Goal: Check status: Check status

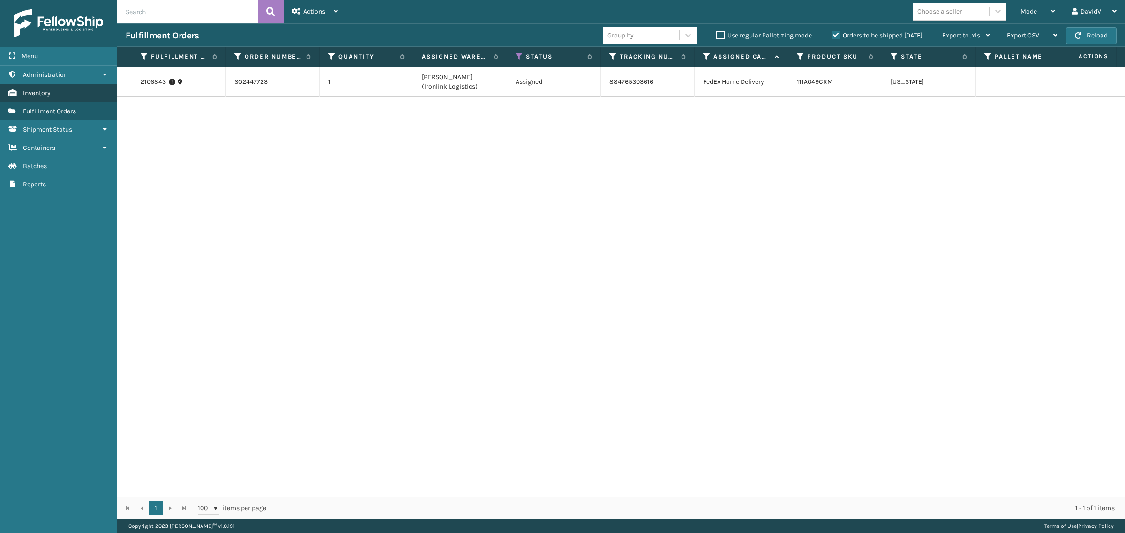
click at [44, 89] on span "Inventory" at bounding box center [37, 93] width 28 height 8
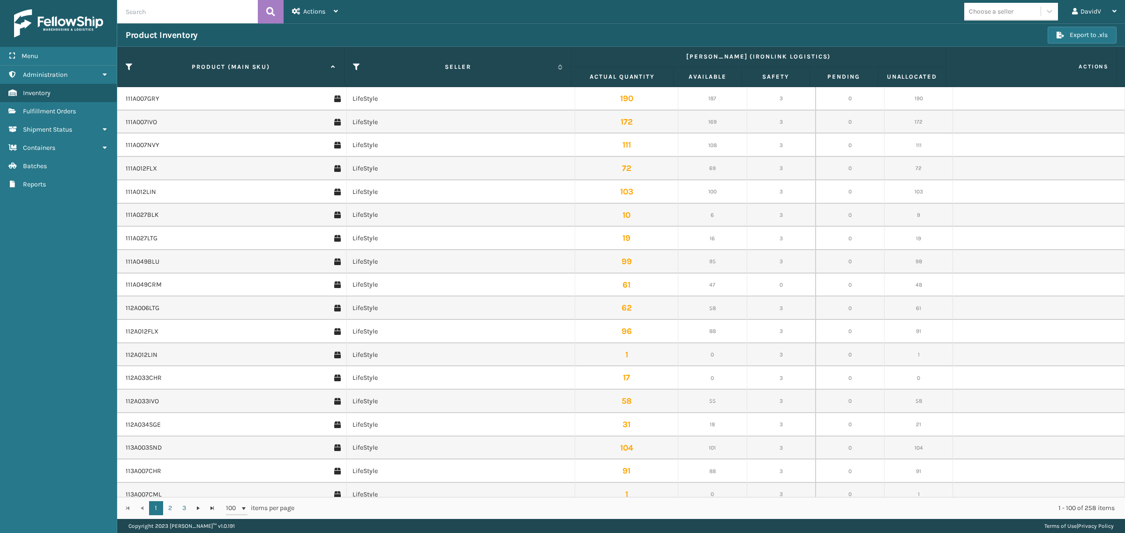
click at [155, 9] on input "text" at bounding box center [187, 11] width 141 height 23
paste input "133A014GRY"
type input "133A014GRY"
click at [276, 13] on button at bounding box center [271, 11] width 26 height 23
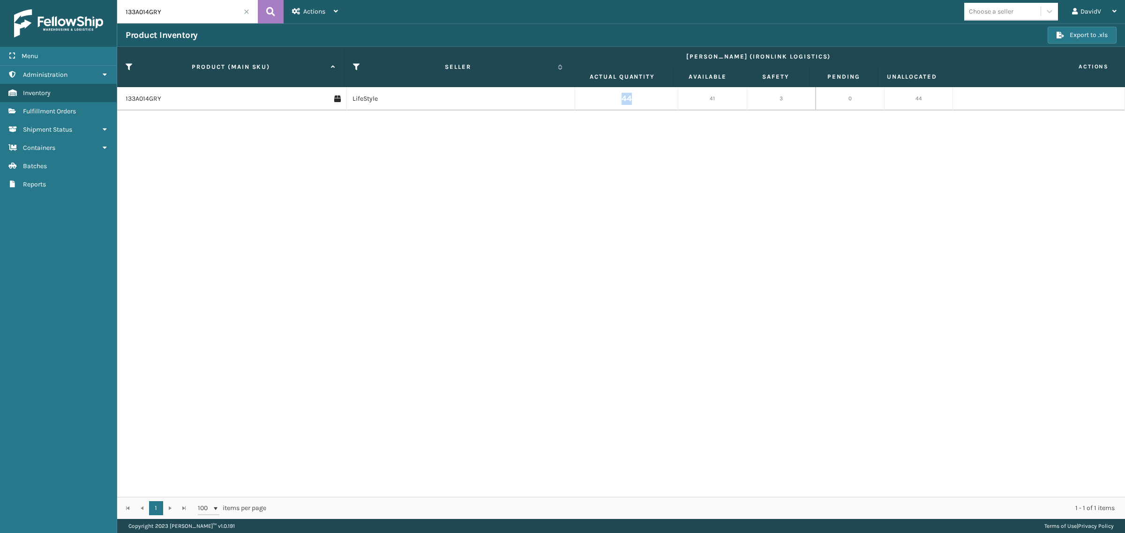
drag, startPoint x: 617, startPoint y: 97, endPoint x: 649, endPoint y: 104, distance: 33.0
click at [649, 104] on td "44" at bounding box center [626, 98] width 103 height 23
drag, startPoint x: 178, startPoint y: 10, endPoint x: 124, endPoint y: 19, distance: 54.7
click at [118, 19] on input "133A014GRY" at bounding box center [187, 11] width 141 height 23
click at [53, 110] on span "Fulfillment Orders" at bounding box center [49, 111] width 53 height 8
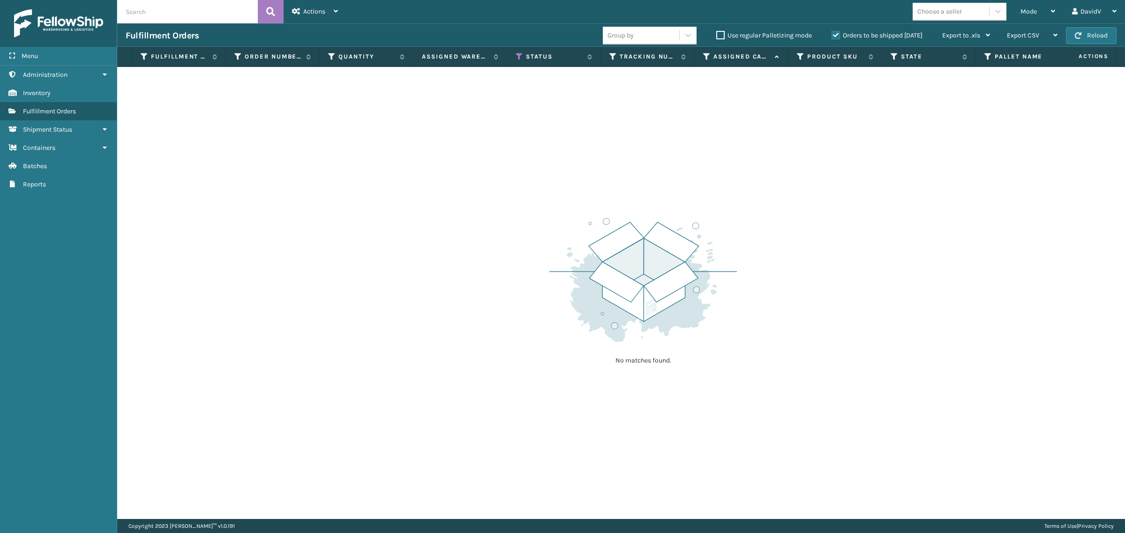
click at [153, 17] on input "text" at bounding box center [187, 11] width 141 height 23
paste input "2102322"
type input "2102322"
click at [270, 10] on icon at bounding box center [270, 12] width 9 height 14
click at [832, 38] on label "Orders to be shipped [DATE]" at bounding box center [876, 35] width 91 height 8
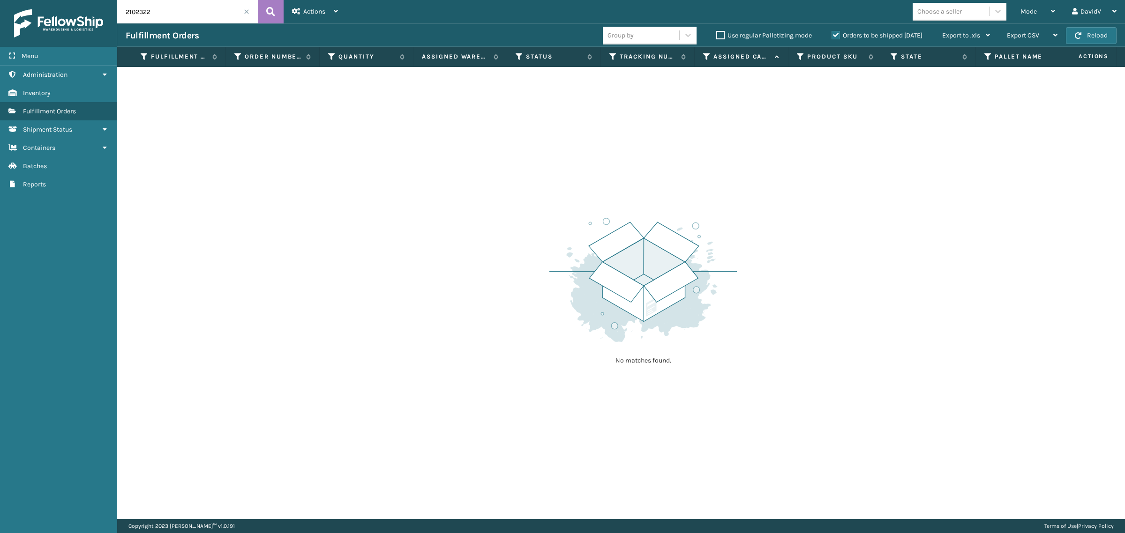
click at [832, 36] on input "Orders to be shipped [DATE]" at bounding box center [831, 33] width 0 height 6
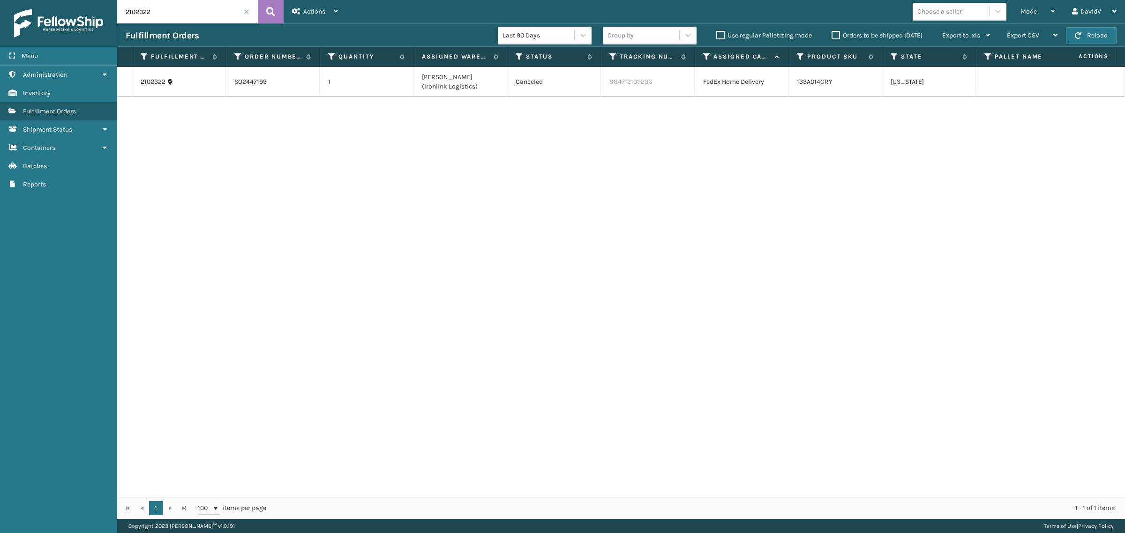
click at [629, 219] on div "2102322 SO2447199 1 [PERSON_NAME] (Ironlink Logistics) Canceled 884712109236 Fe…" at bounding box center [620, 282] width 1007 height 430
click at [50, 93] on span "Inventory" at bounding box center [37, 93] width 28 height 8
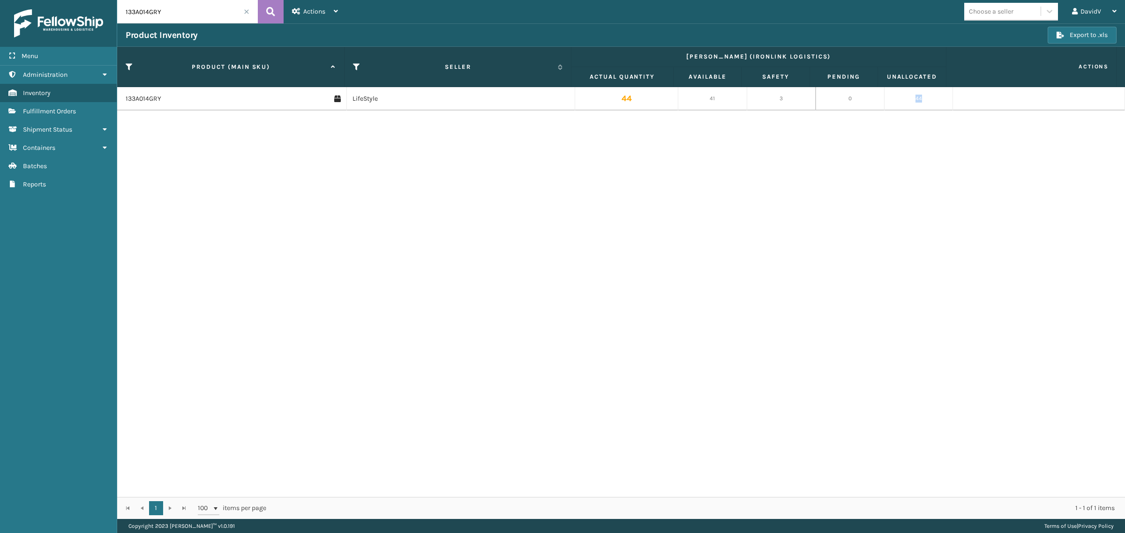
drag, startPoint x: 909, startPoint y: 97, endPoint x: 917, endPoint y: 97, distance: 8.0
click at [917, 97] on td "44" at bounding box center [918, 98] width 69 height 23
drag, startPoint x: 774, startPoint y: 100, endPoint x: 781, endPoint y: 99, distance: 7.5
click at [781, 99] on td "3" at bounding box center [781, 98] width 69 height 23
click at [754, 186] on div "133A014GRY LifeStyle 44 41 3 0 44" at bounding box center [620, 292] width 1007 height 410
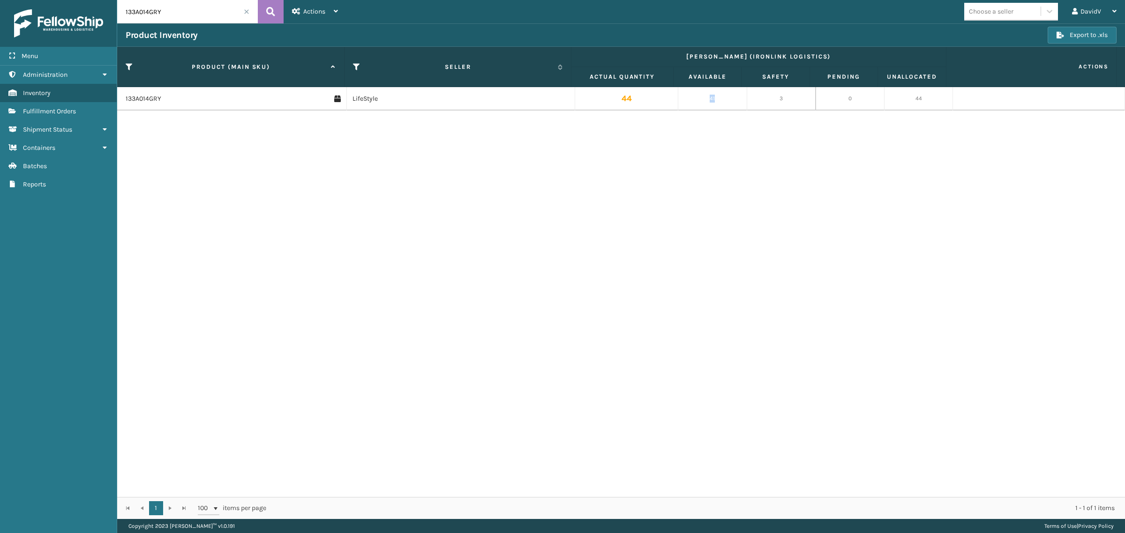
drag, startPoint x: 703, startPoint y: 99, endPoint x: 709, endPoint y: 97, distance: 5.8
click at [709, 97] on td "41" at bounding box center [712, 98] width 69 height 23
click at [713, 165] on div "133A014GRY LifeStyle 44 41 3 0 44" at bounding box center [620, 292] width 1007 height 410
click at [720, 291] on div "133A014GRY LifeStyle 44 41 3 0 44" at bounding box center [620, 292] width 1007 height 410
click at [334, 98] on icon at bounding box center [337, 98] width 7 height 9
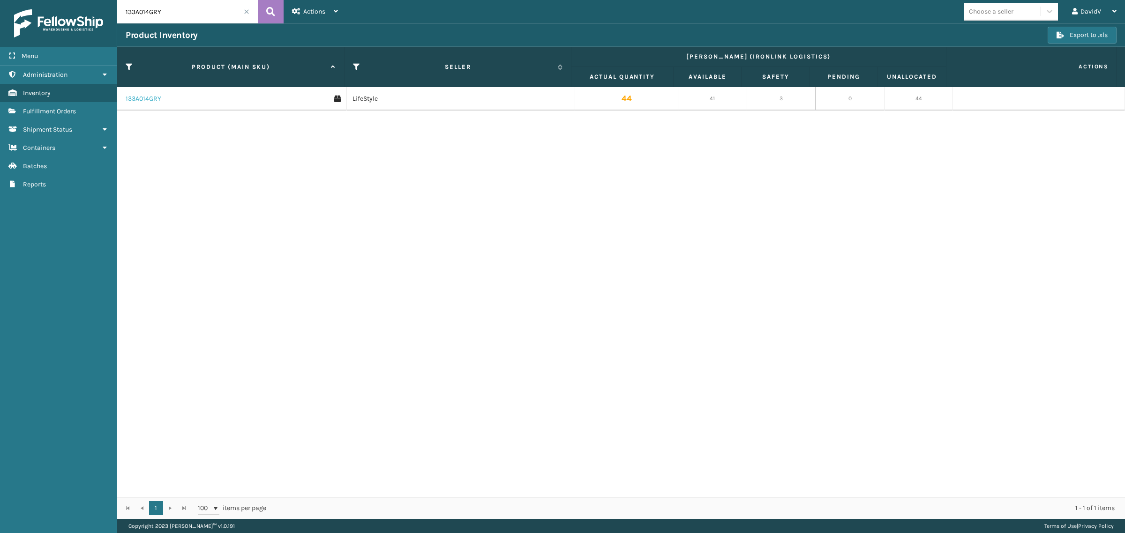
click at [150, 95] on link "133A014GRY" at bounding box center [144, 98] width 36 height 9
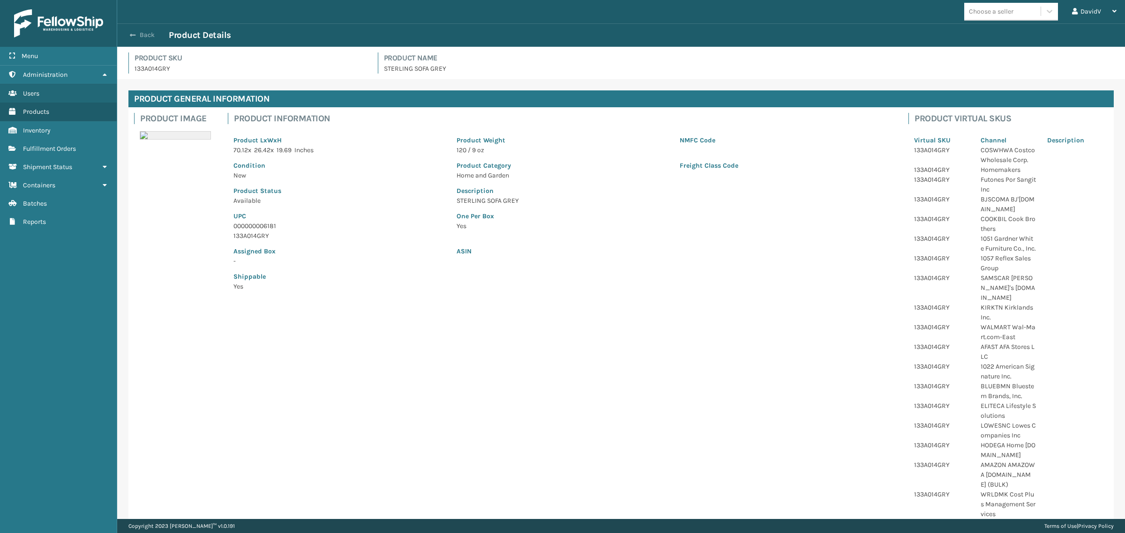
click at [147, 36] on button "Back" at bounding box center [147, 35] width 43 height 8
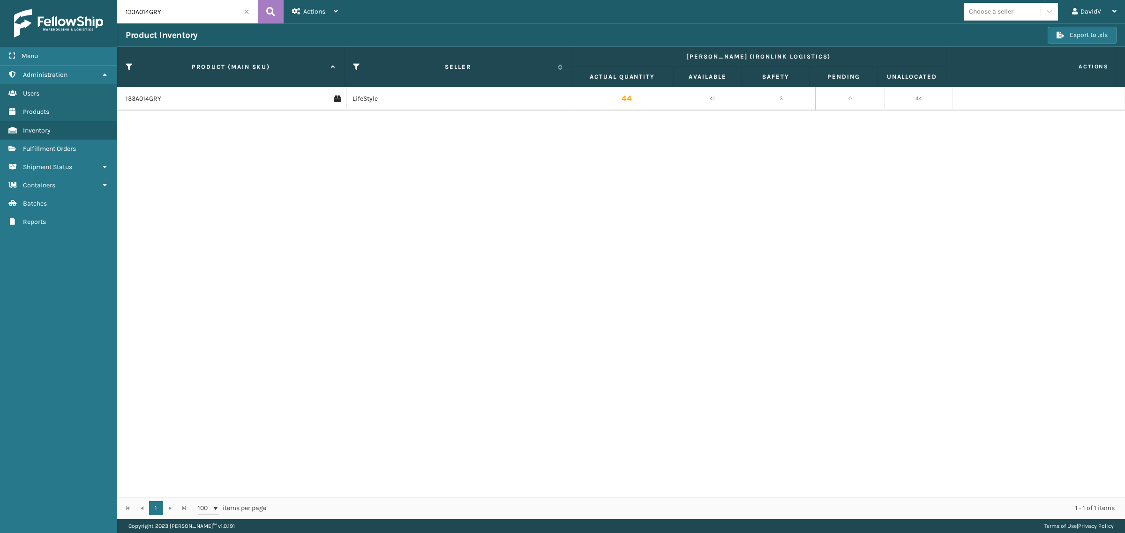
click at [52, 148] on span "Fulfillment Orders" at bounding box center [49, 149] width 53 height 8
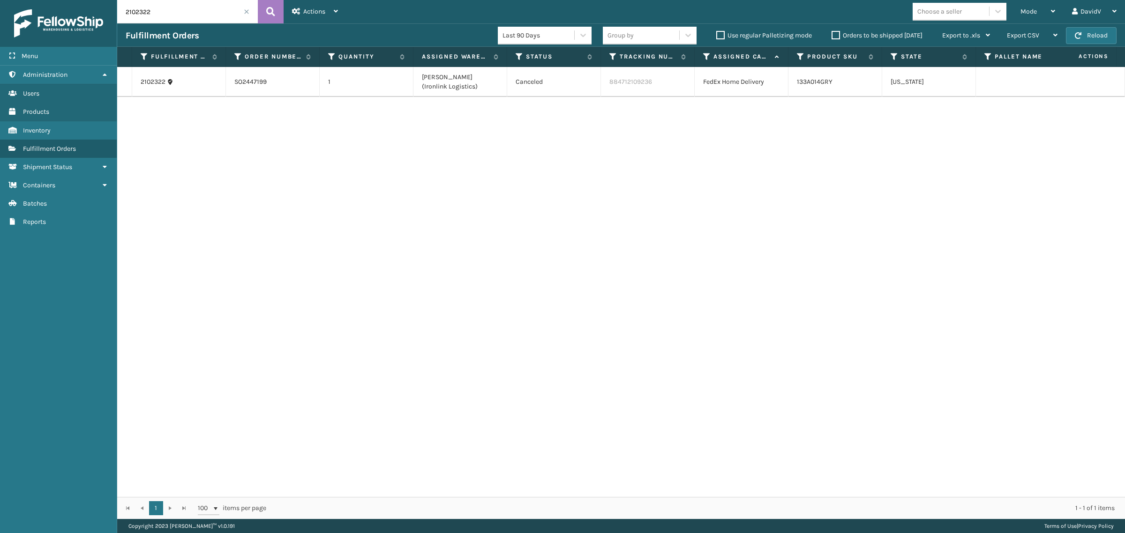
click at [326, 193] on div "2102322 SO2447199 1 [PERSON_NAME] (Ironlink Logistics) Canceled 884712109236 Fe…" at bounding box center [620, 282] width 1007 height 430
click at [244, 10] on span at bounding box center [247, 12] width 6 height 6
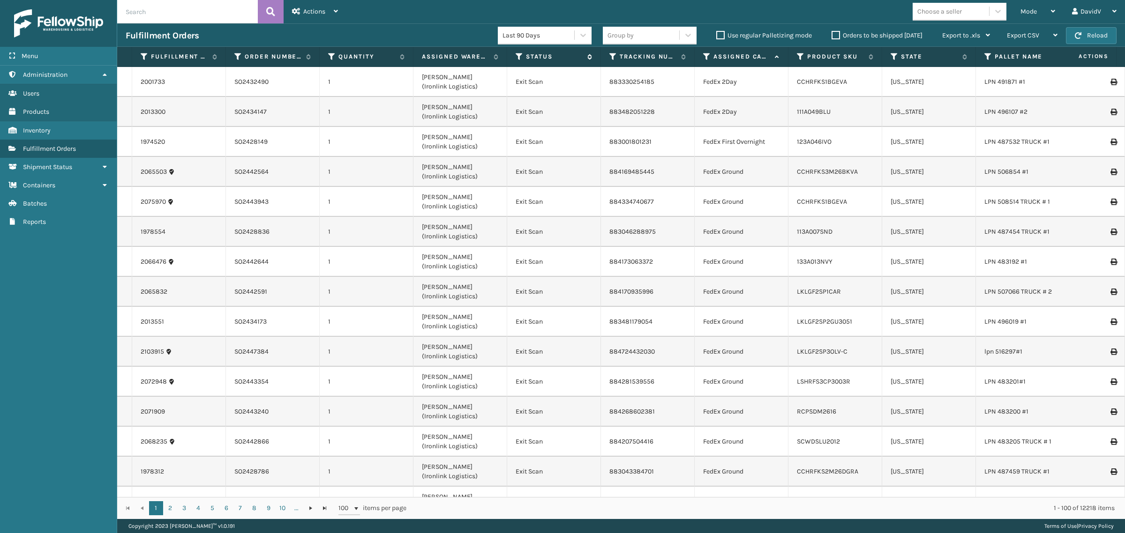
click at [516, 54] on icon at bounding box center [518, 56] width 7 height 8
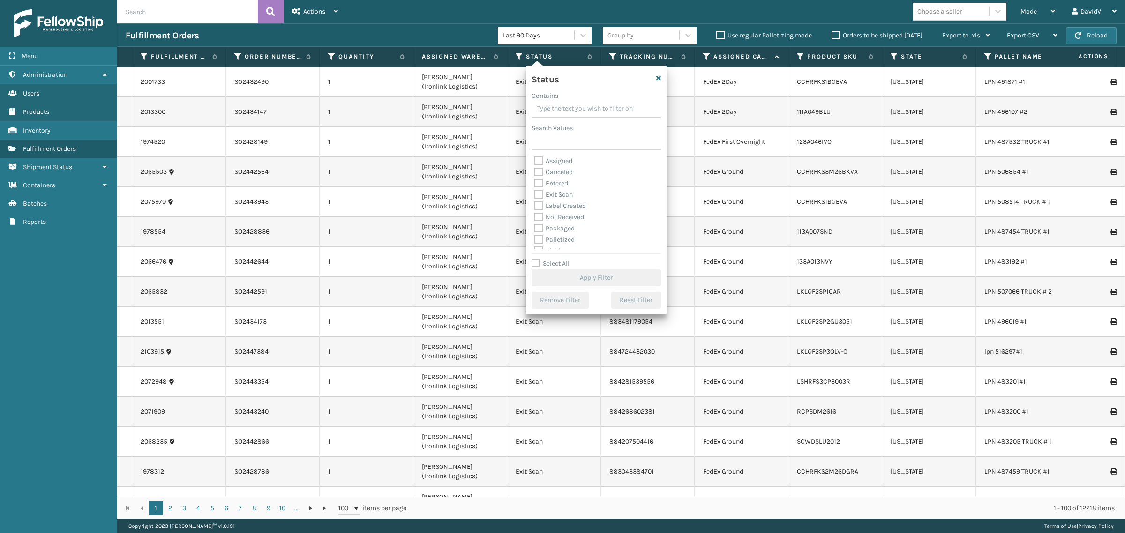
click at [561, 160] on label "Assigned" at bounding box center [553, 161] width 38 height 8
click at [535, 160] on input "Assigned" at bounding box center [534, 159] width 0 height 6
checkbox input "true"
click at [588, 270] on button "Apply Filter" at bounding box center [595, 277] width 129 height 17
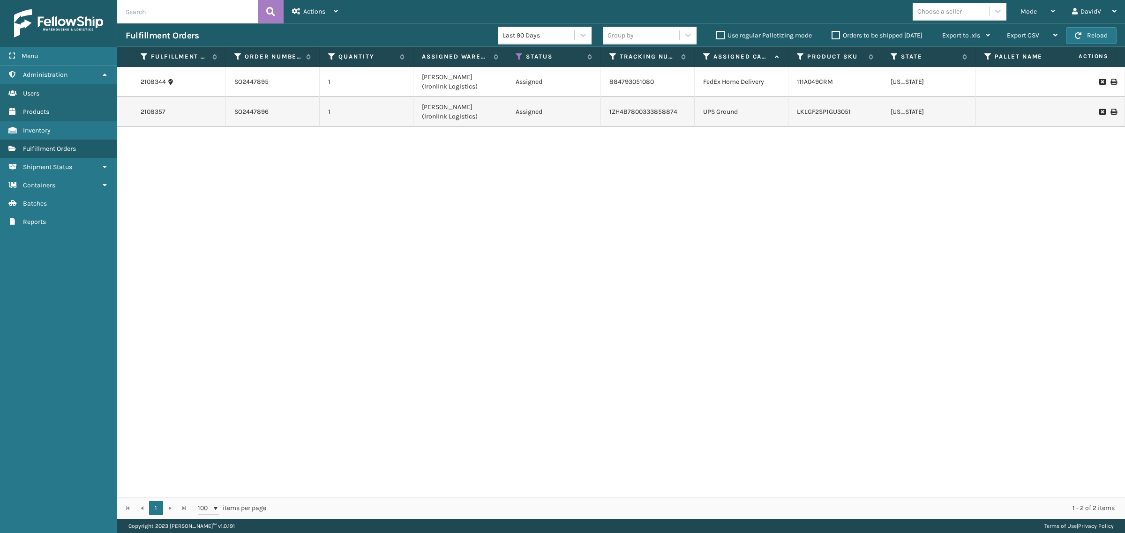
click at [837, 38] on label "Orders to be shipped [DATE]" at bounding box center [876, 35] width 91 height 8
click at [832, 36] on input "Orders to be shipped [DATE]" at bounding box center [831, 33] width 0 height 6
click at [837, 38] on label "Orders to be shipped [DATE]" at bounding box center [876, 35] width 91 height 8
click at [832, 36] on input "Orders to be shipped [DATE]" at bounding box center [831, 33] width 0 height 6
drag, startPoint x: 737, startPoint y: 233, endPoint x: 729, endPoint y: 234, distance: 8.1
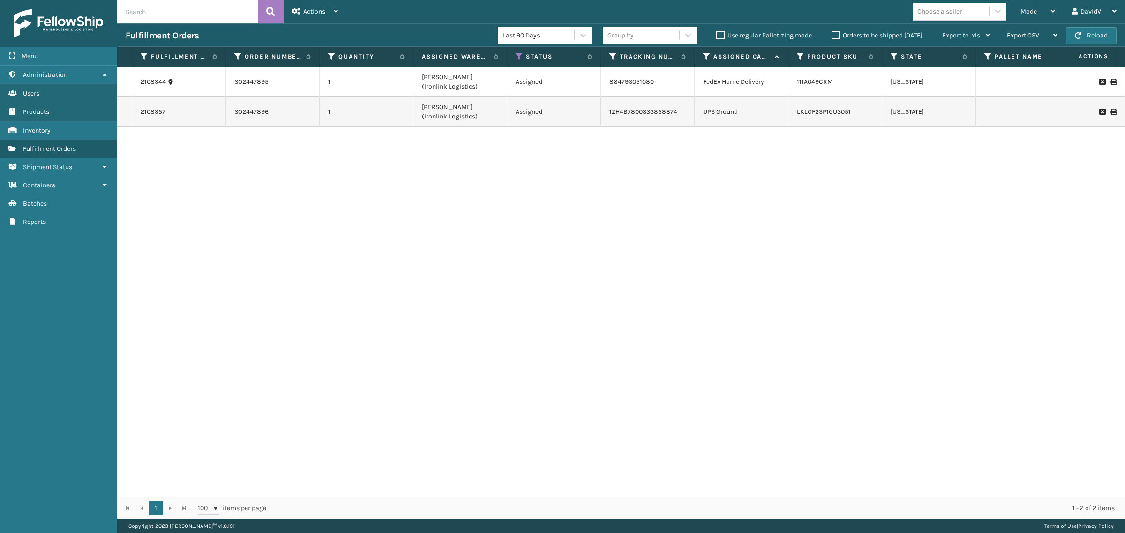
click at [730, 234] on div "2108344 SO2447895 1 [PERSON_NAME] (Ironlink Logistics) Assigned 884793051080 Fe…" at bounding box center [620, 282] width 1007 height 430
